Goal: Transaction & Acquisition: Book appointment/travel/reservation

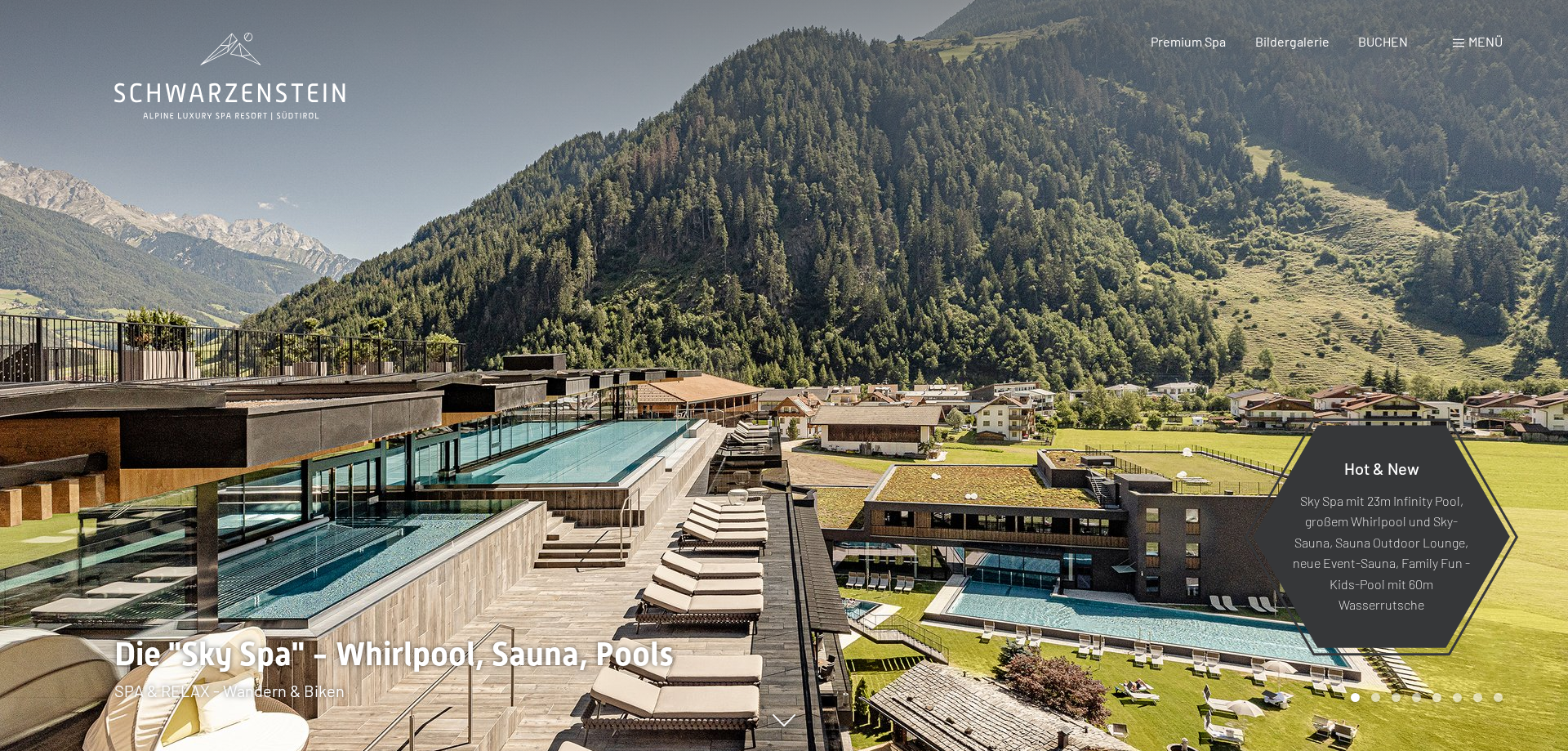
click at [1500, 44] on span "Menü" at bounding box center [1485, 41] width 34 height 16
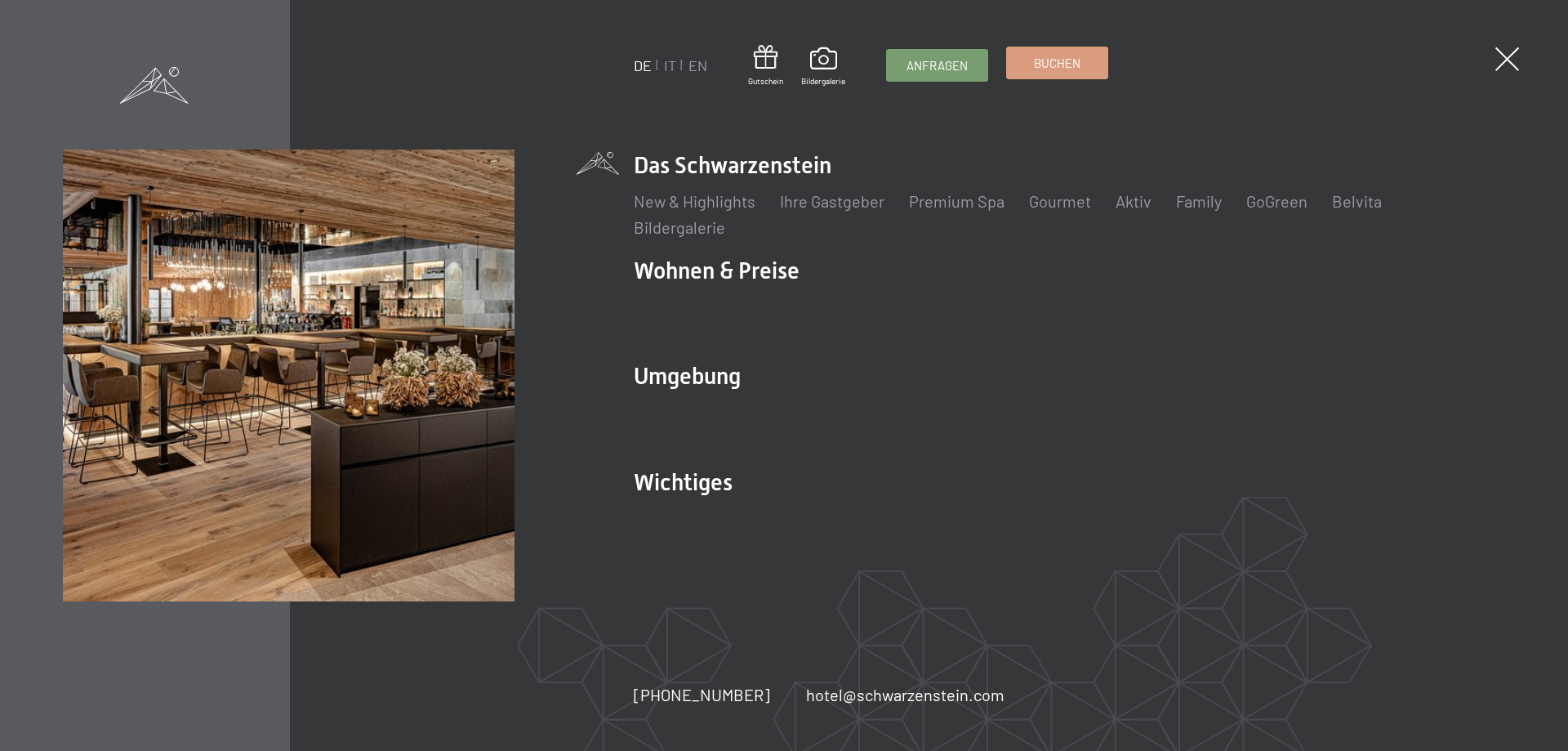
click at [1071, 61] on span "Buchen" at bounding box center [1057, 63] width 47 height 18
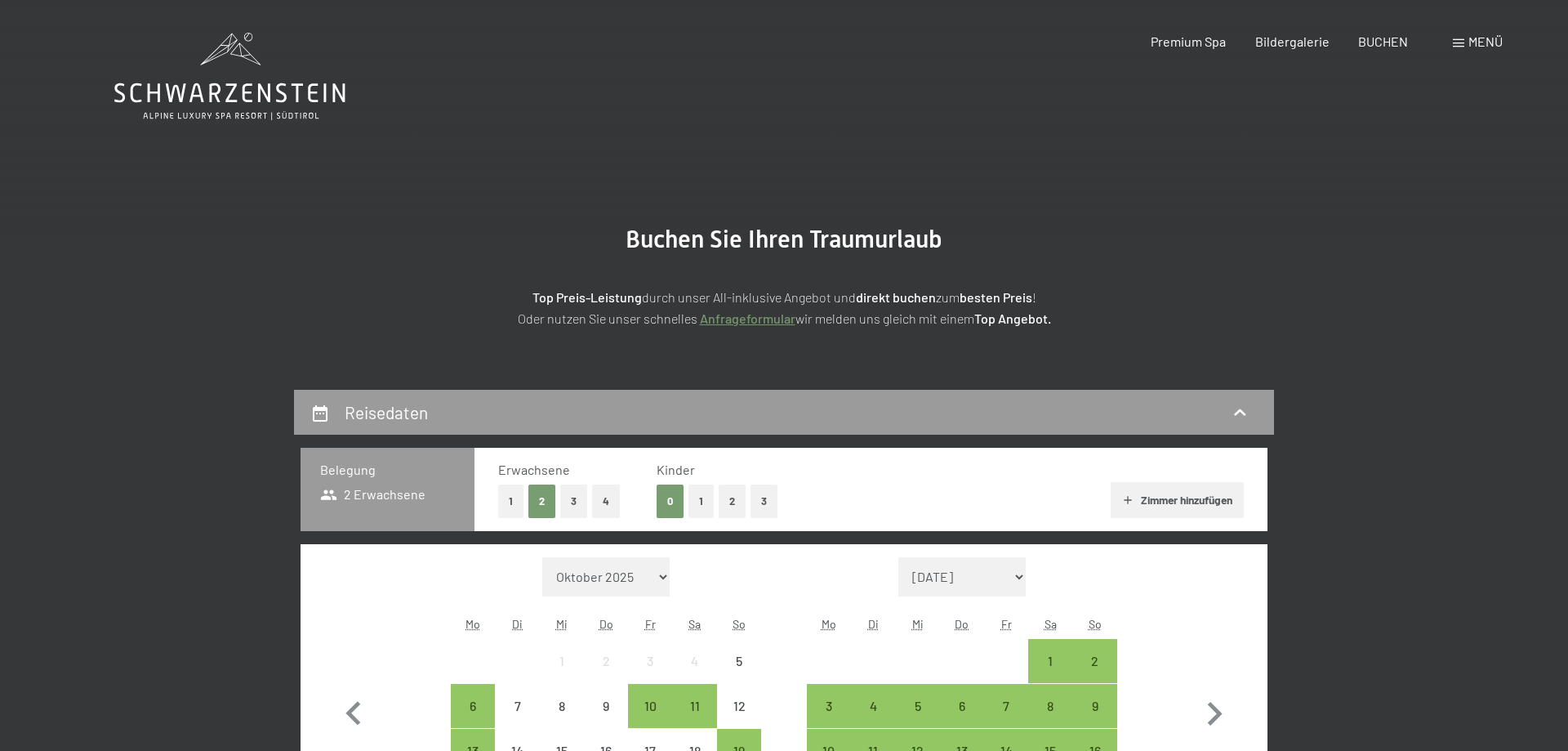
click at [505, 505] on button "1" at bounding box center [511, 501] width 25 height 33
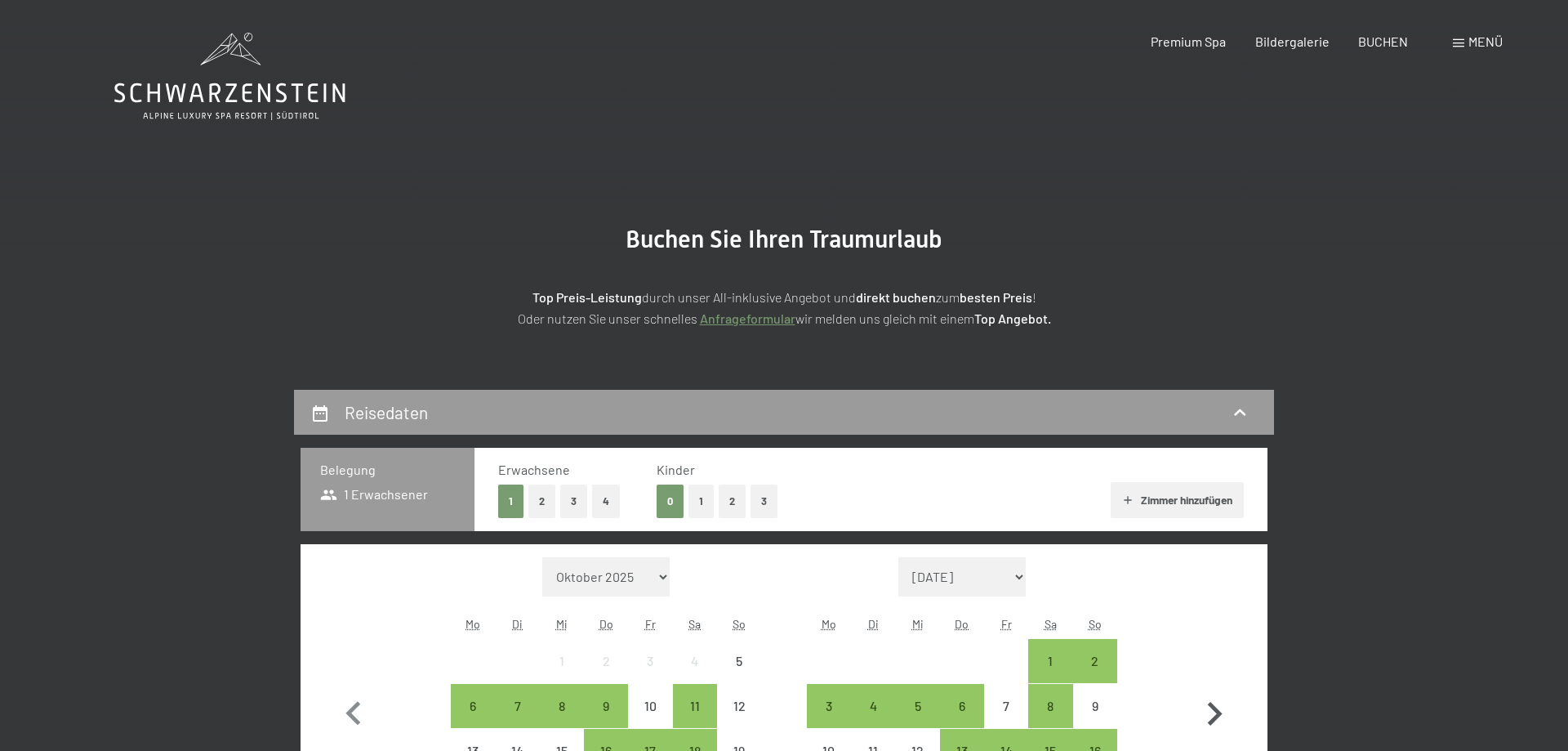
click at [1212, 713] on icon "button" at bounding box center [1214, 714] width 48 height 48
select select "[DATE]"
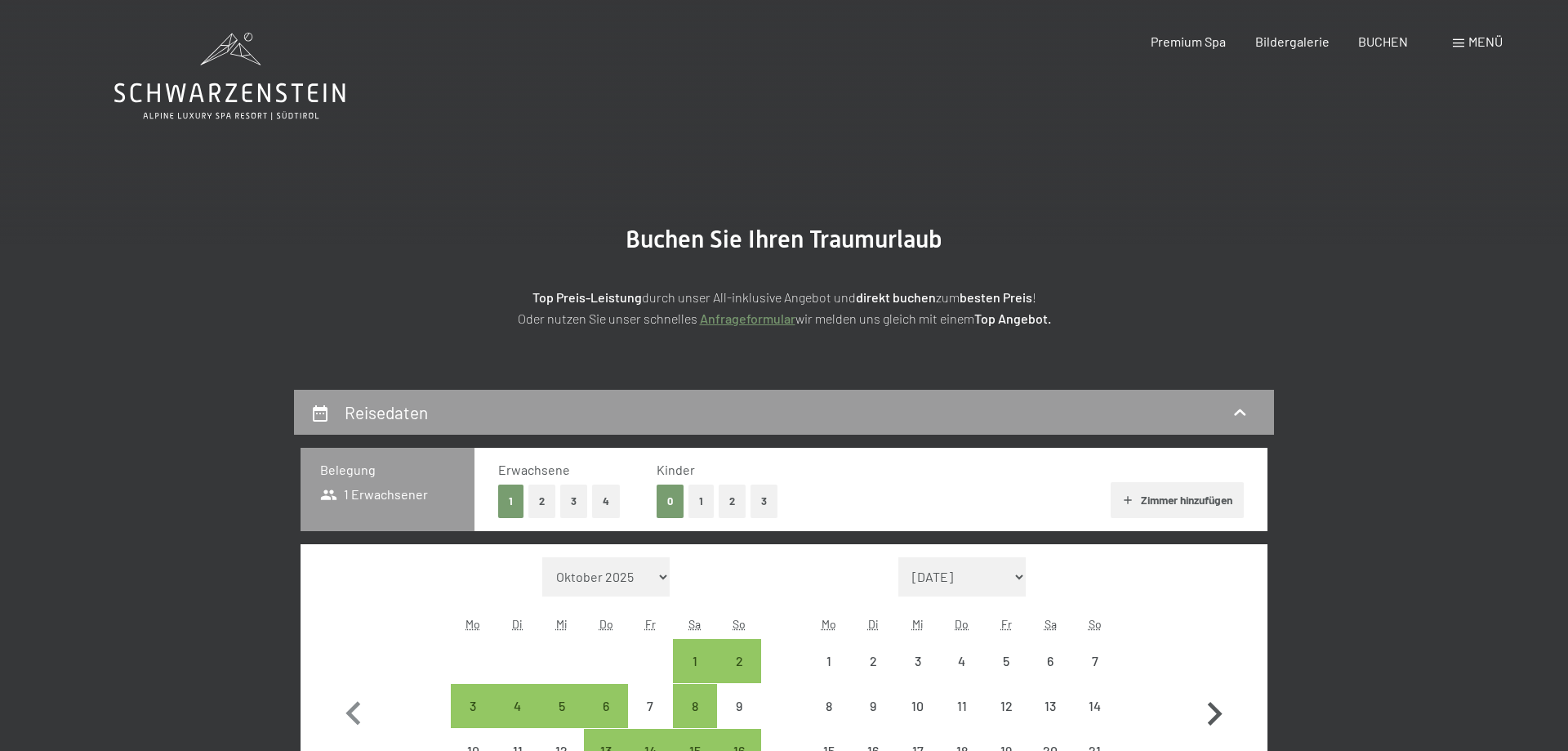
select select "[DATE]"
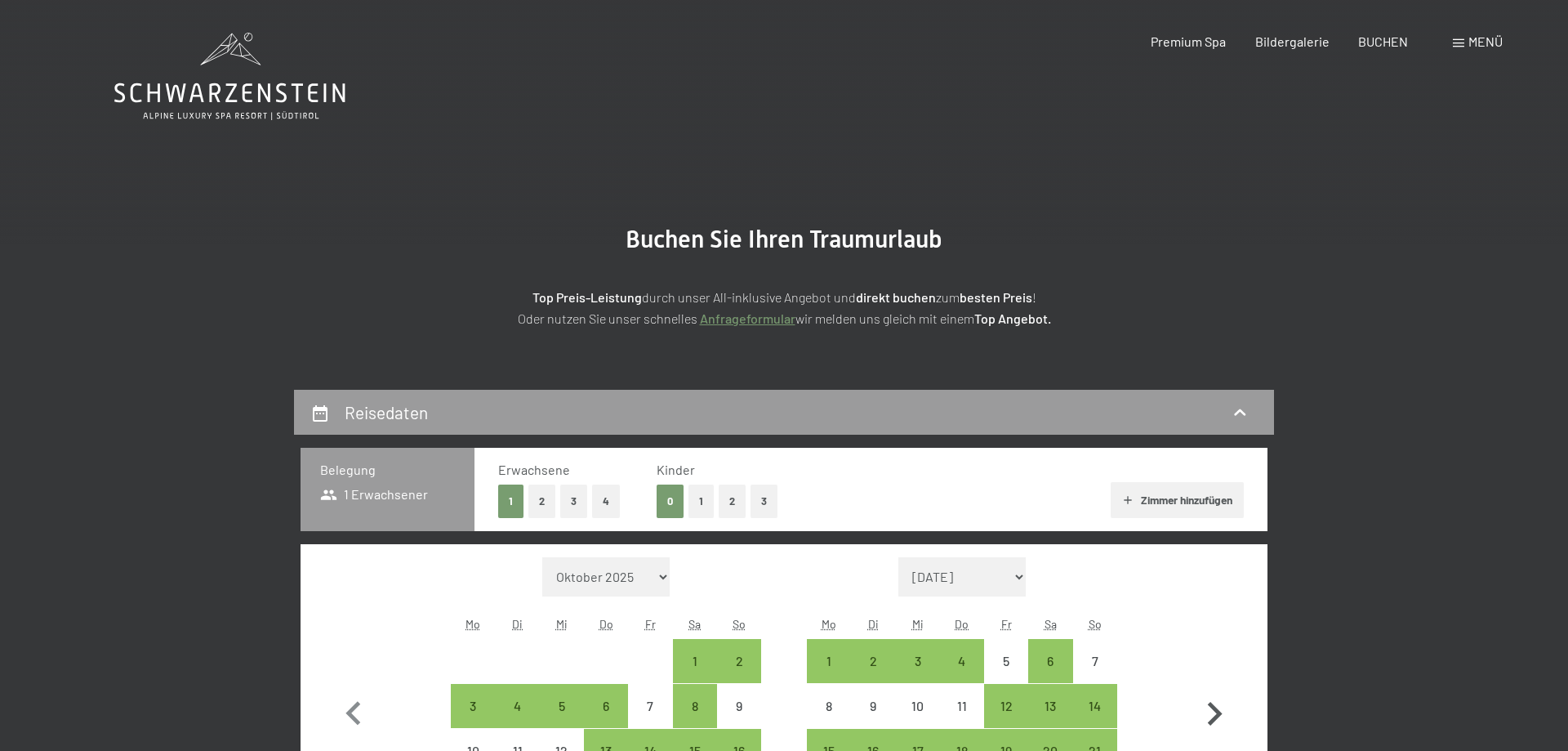
click at [1213, 713] on icon "button" at bounding box center [1214, 714] width 48 height 48
select select "[DATE]"
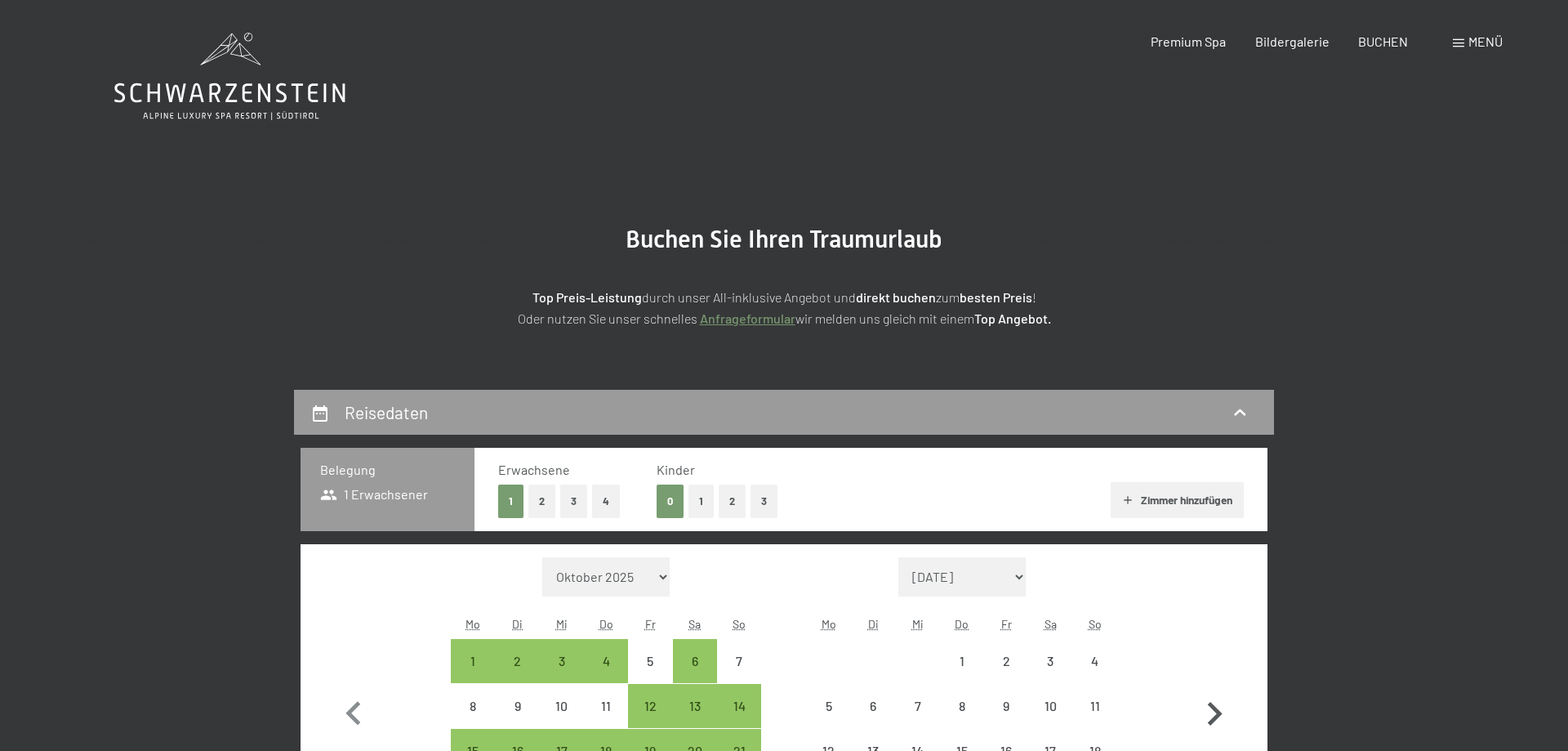
select select "[DATE]"
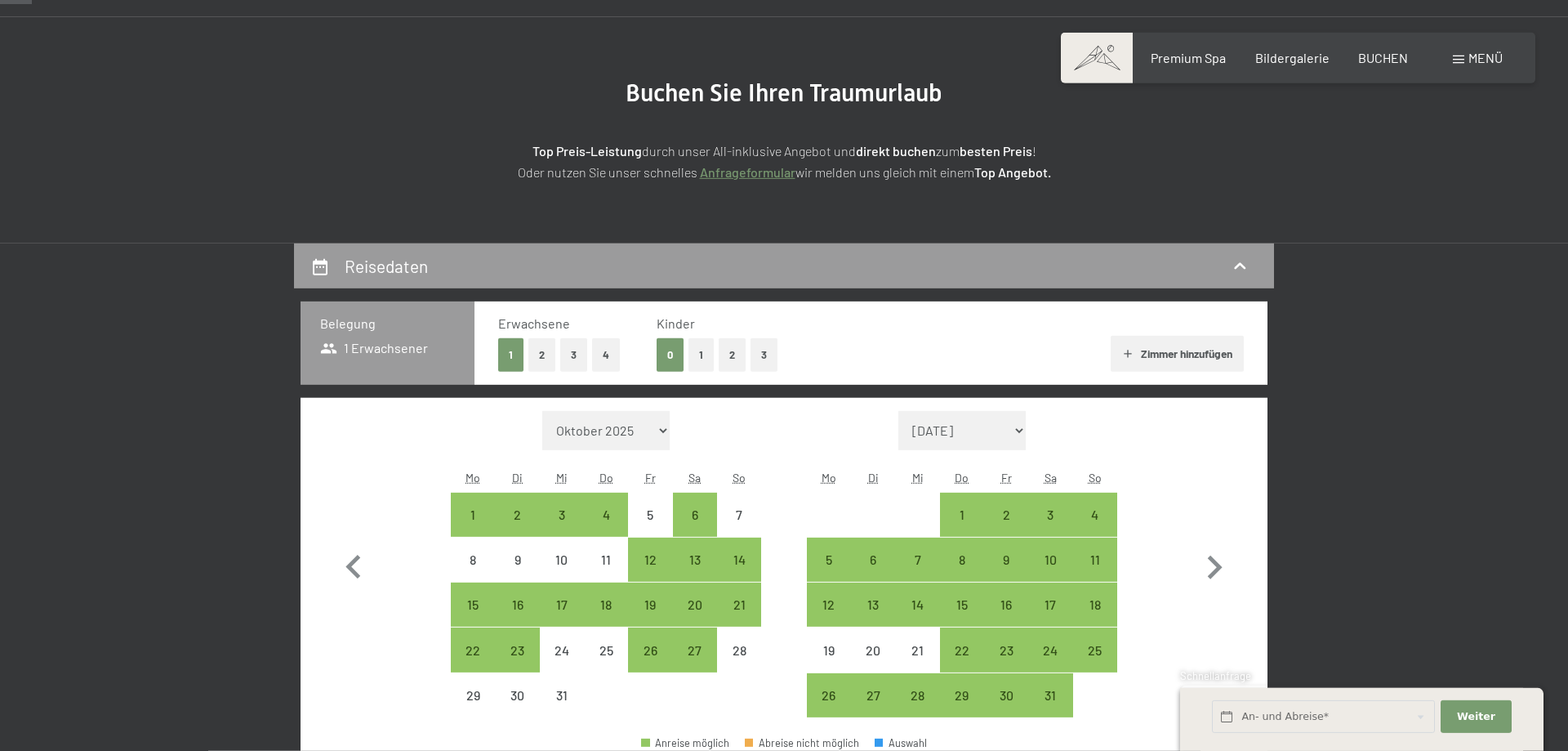
scroll to position [333, 0]
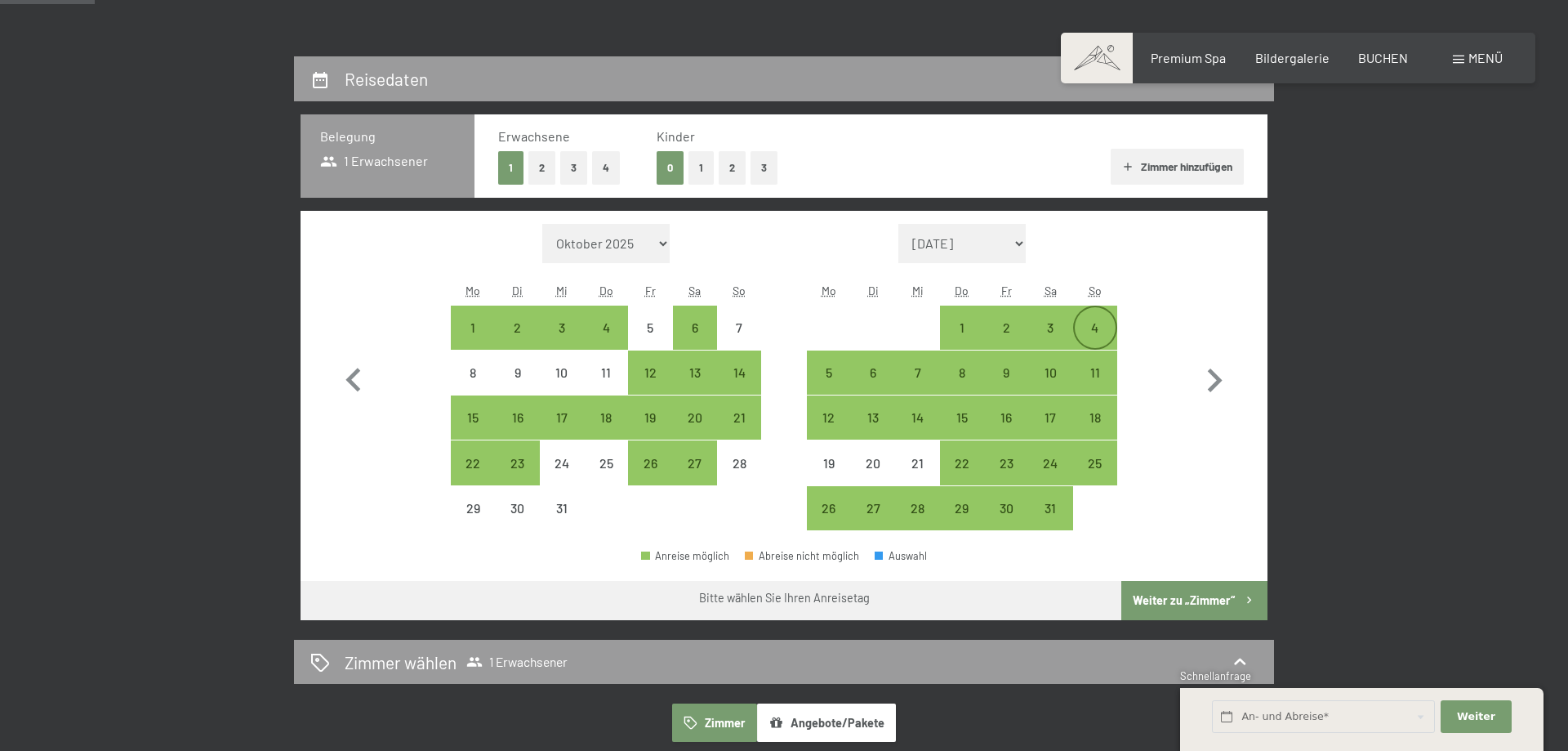
click at [1096, 327] on div "4" at bounding box center [1095, 341] width 41 height 41
select select "[DATE]"
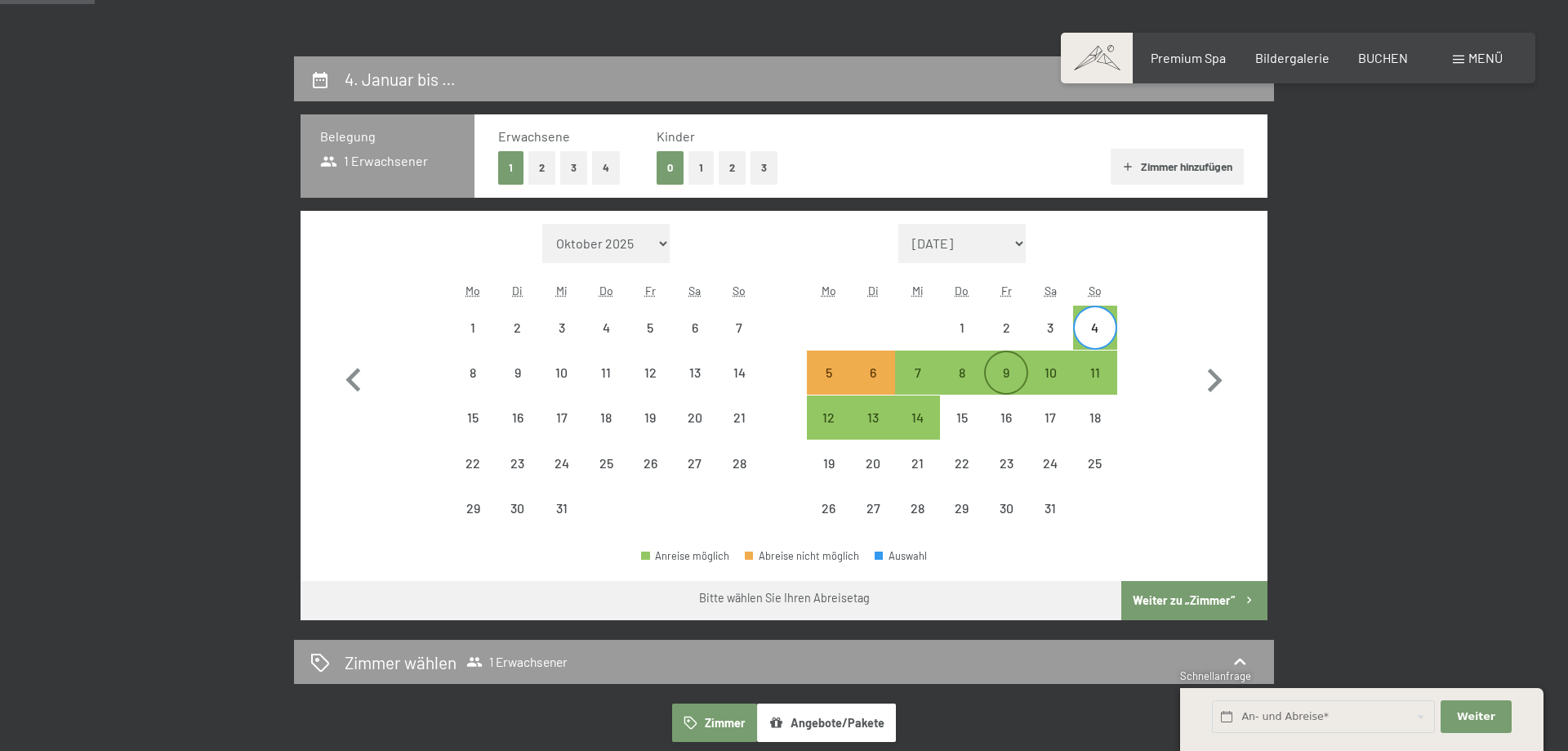
click at [1007, 382] on div "9" at bounding box center [1006, 386] width 41 height 41
select select "[DATE]"
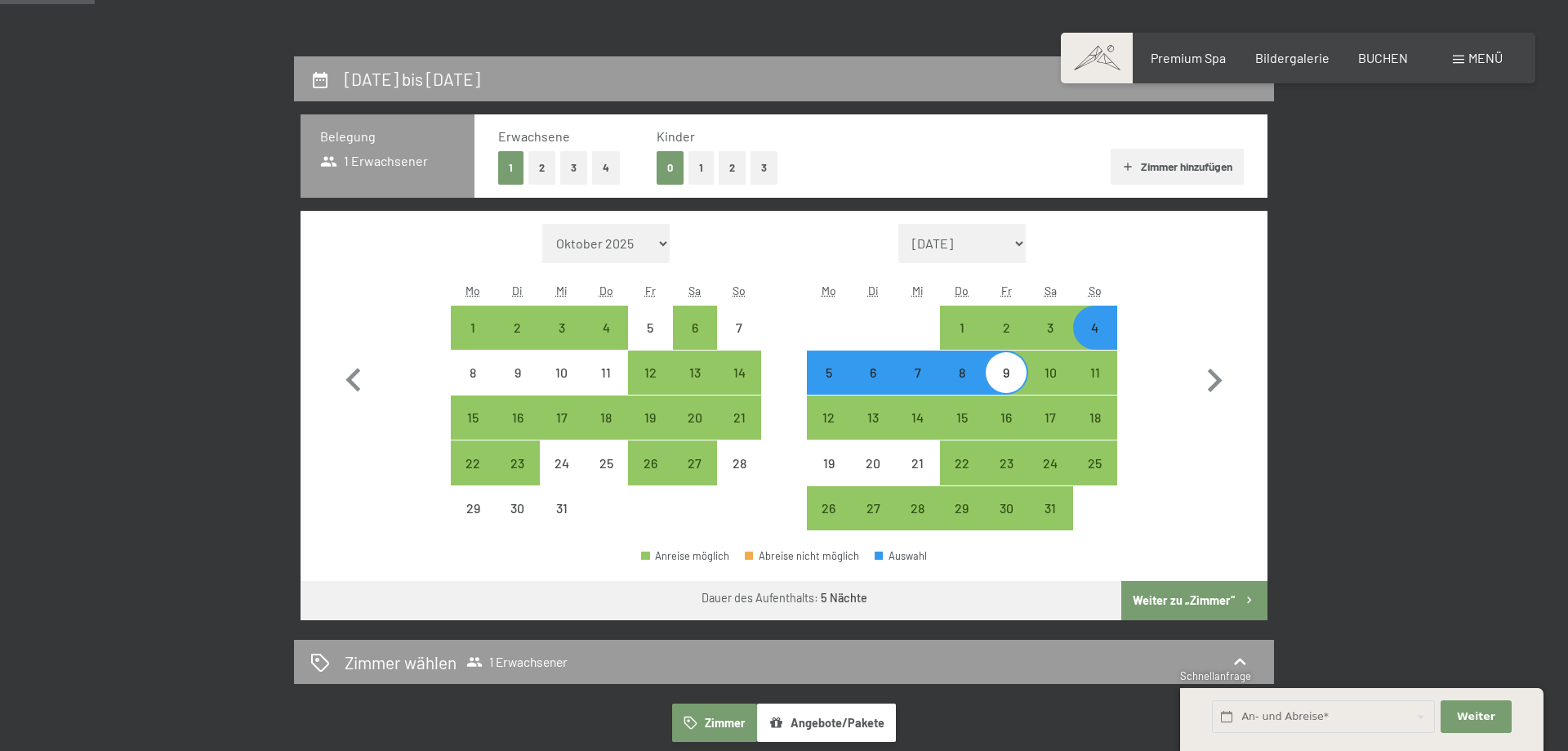
click at [1237, 591] on button "Weiter zu „Zimmer“" at bounding box center [1194, 601] width 146 height 39
select select "[DATE]"
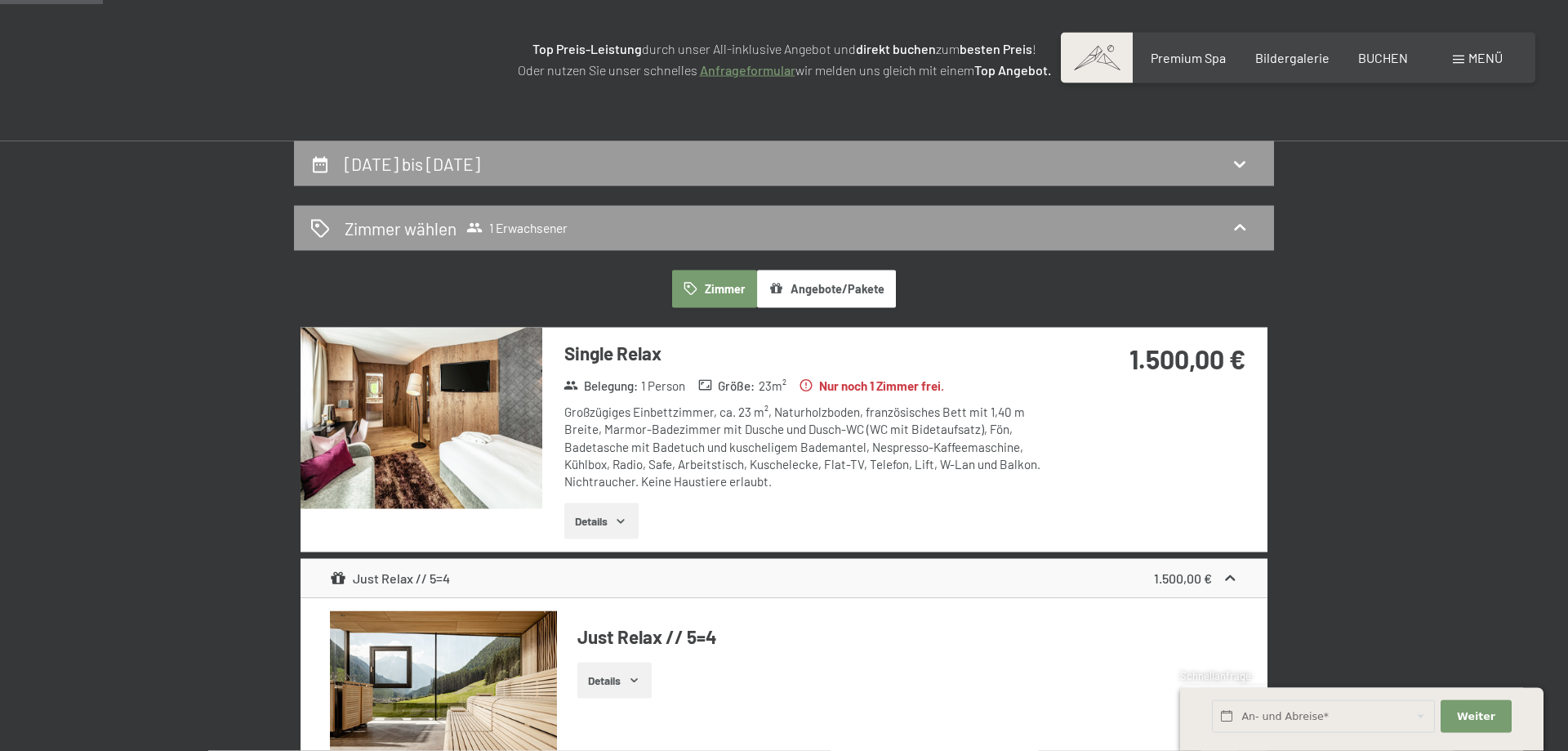
scroll to position [390, 0]
